Goal: Task Accomplishment & Management: Use online tool/utility

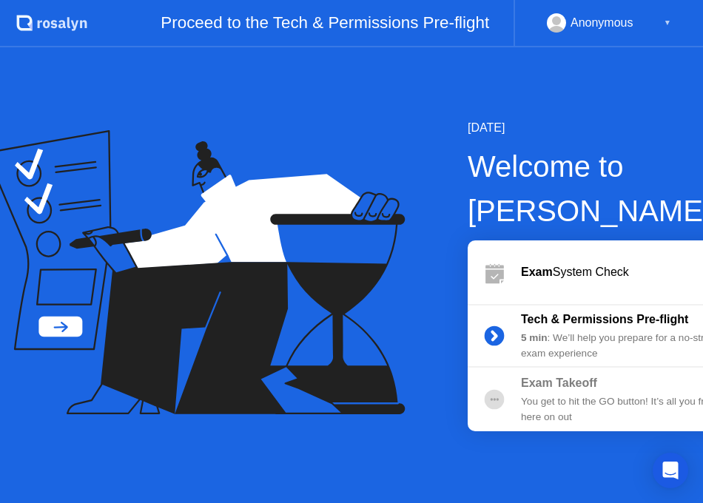
click at [108, 192] on icon at bounding box center [195, 272] width 421 height 285
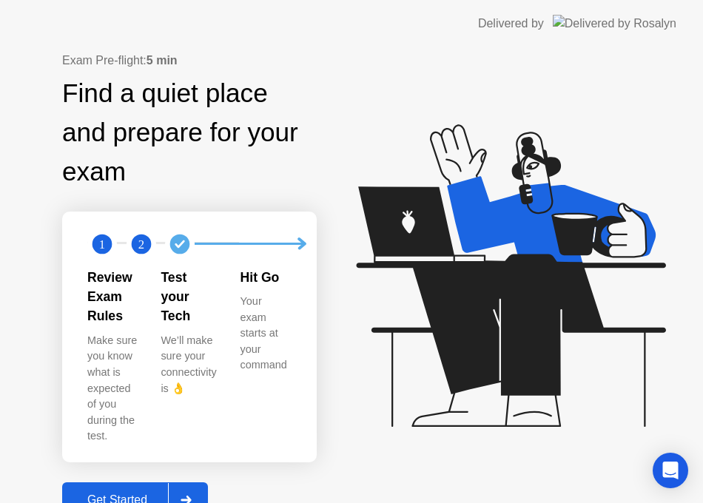
click at [104, 494] on div "Get Started" at bounding box center [117, 500] width 101 height 13
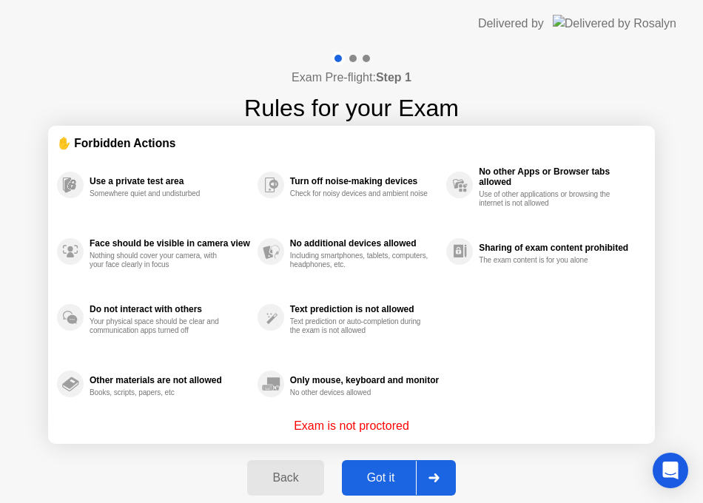
click at [541, 324] on div "Use a private test area Somewhere quiet and undisturbed Face should be visible …" at bounding box center [351, 285] width 589 height 266
click at [389, 478] on div "Got it" at bounding box center [381, 478] width 70 height 13
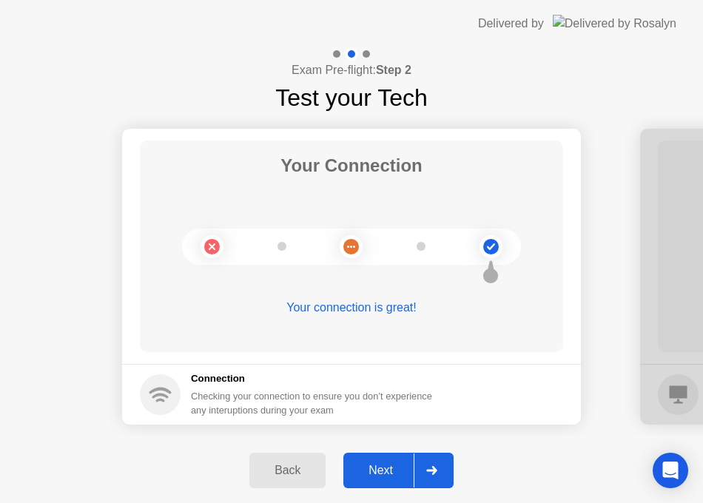
click at [389, 466] on div "Next" at bounding box center [381, 470] width 66 height 13
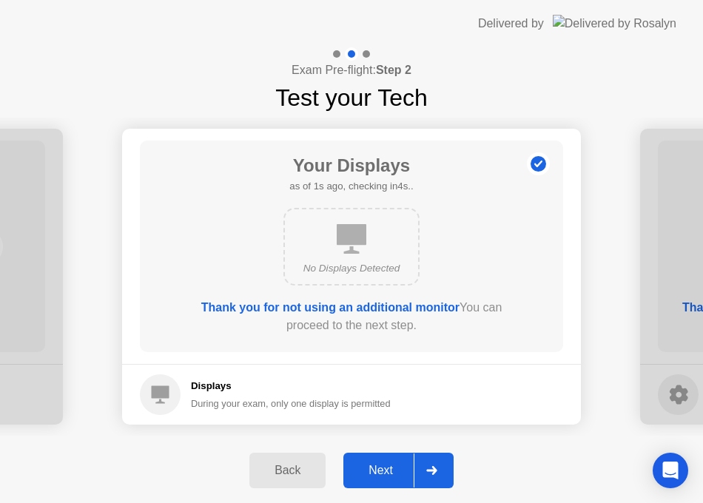
click at [382, 469] on div "Next" at bounding box center [381, 470] width 66 height 13
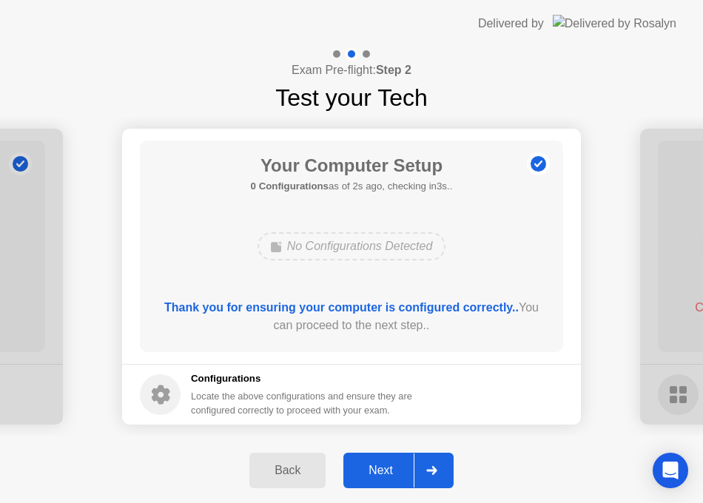
click at [366, 465] on div "Next" at bounding box center [381, 470] width 66 height 13
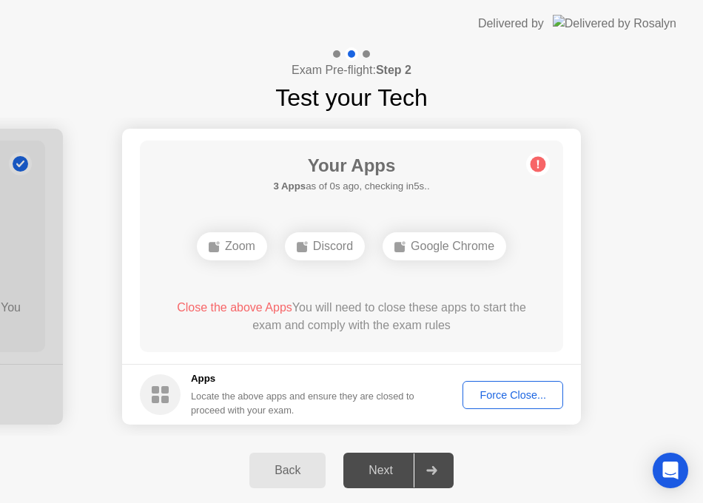
click at [355, 201] on div "Your Apps 3 Apps as of 0s ago, checking in5s.. Zoom Discord Google Chrome Close…" at bounding box center [351, 247] width 423 height 212
click at [318, 249] on div "Discord" at bounding box center [325, 246] width 80 height 28
click at [225, 219] on div "Your Apps 3 Apps as of 1s ago, checking in4s.. Zoom Discord Google Chrome Close…" at bounding box center [351, 247] width 423 height 212
drag, startPoint x: 244, startPoint y: 240, endPoint x: 378, endPoint y: 219, distance: 134.9
click at [245, 240] on div "Zoom" at bounding box center [232, 246] width 70 height 28
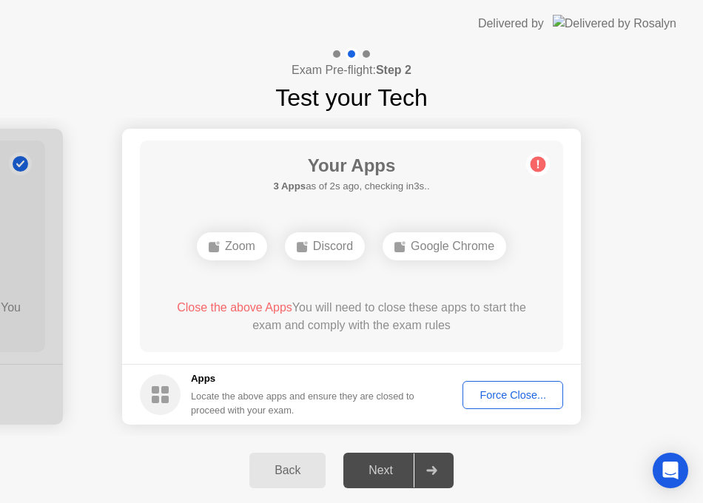
click at [539, 163] on icon at bounding box center [538, 165] width 2 height 8
click at [524, 217] on div "Your Apps 3 Apps as of 0s ago, checking in5s.. Zoom WhatsApp Google Chrome Clos…" at bounding box center [351, 247] width 423 height 212
click at [580, 210] on main "Your Apps Searching for disallowed apps... Zoom WhatsApp Google Chrome Close th…" at bounding box center [351, 246] width 459 height 235
click at [158, 85] on div "Exam Pre-flight: Step 2 Test your Tech" at bounding box center [351, 81] width 703 height 68
